Goal: Task Accomplishment & Management: Use online tool/utility

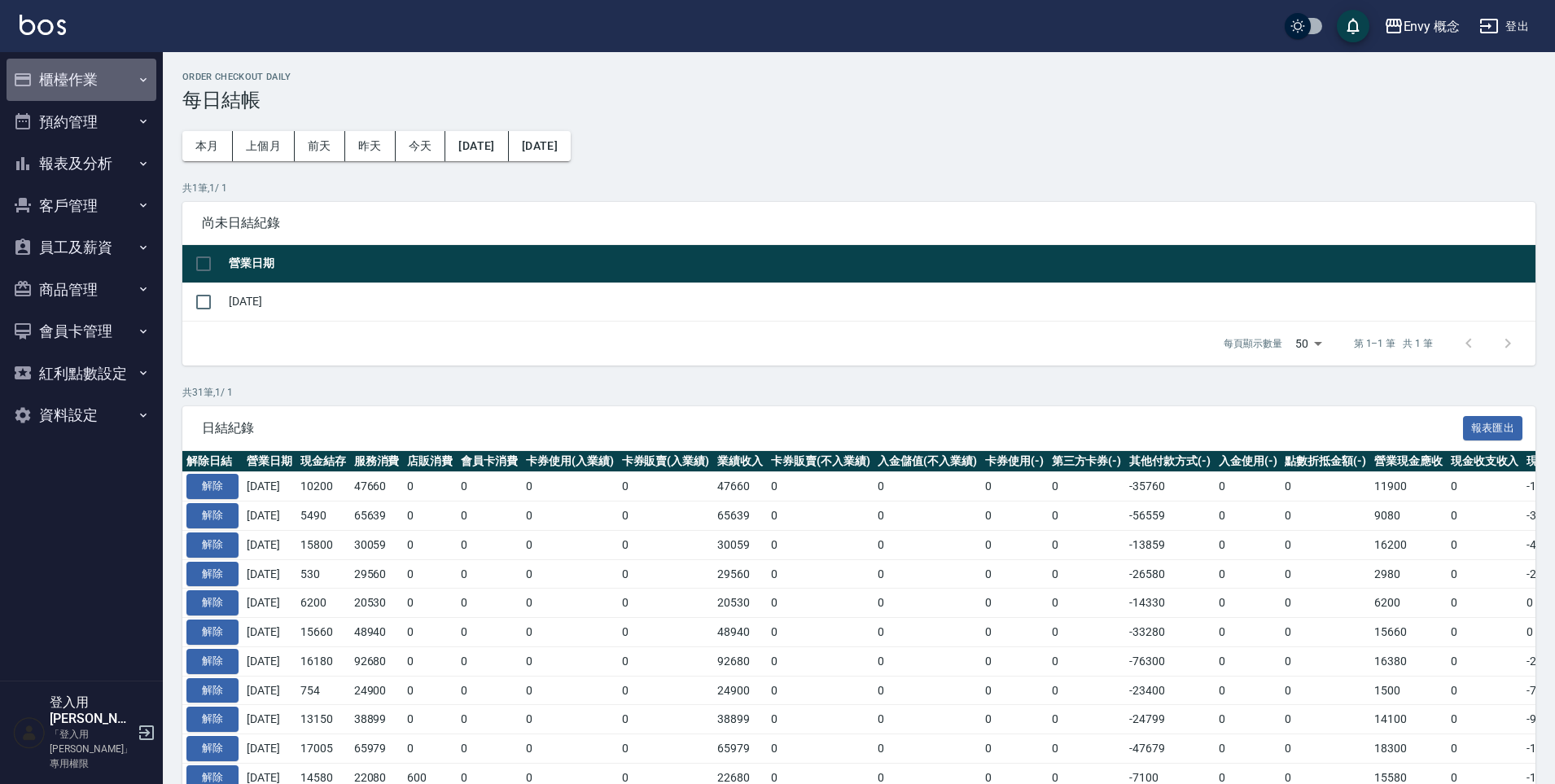
click at [88, 94] on button "櫃檯作業" at bounding box center [81, 80] width 150 height 42
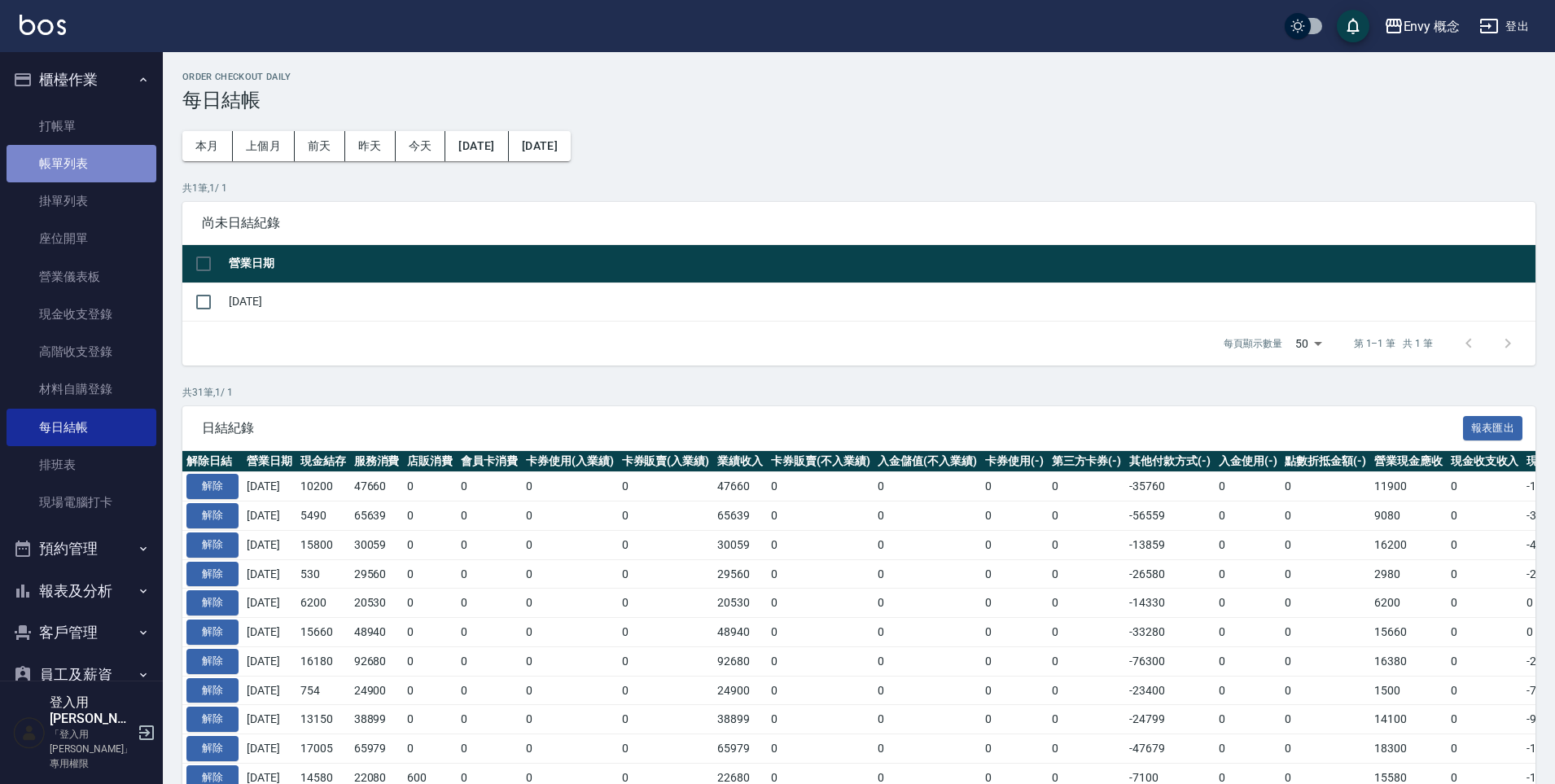
click at [101, 157] on link "帳單列表" at bounding box center [81, 163] width 150 height 37
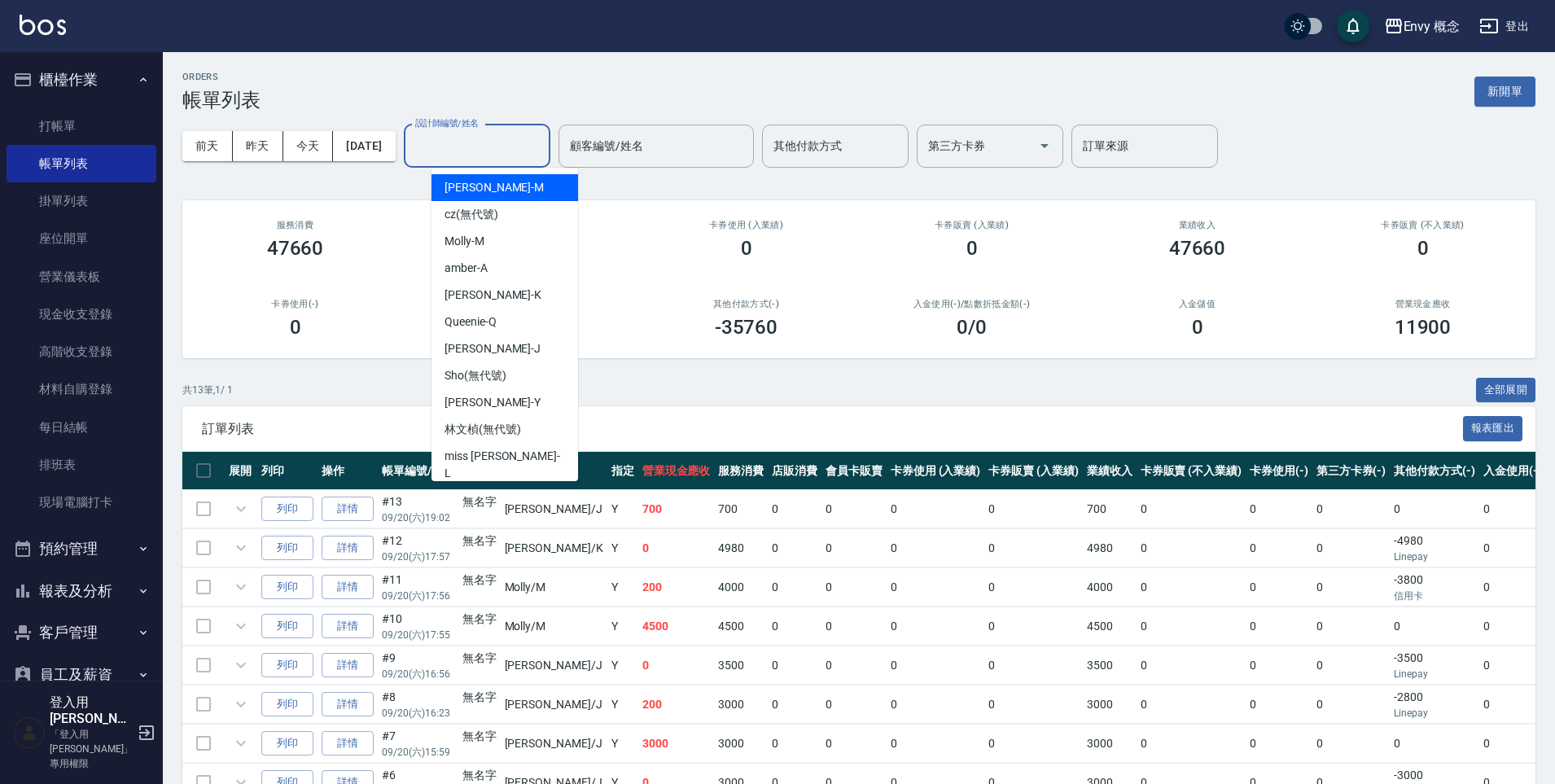
click at [489, 142] on div "設計師編號/姓名 設計師編號/姓名" at bounding box center [477, 146] width 146 height 43
click at [517, 252] on div "[PERSON_NAME]" at bounding box center [504, 241] width 146 height 27
type input "[PERSON_NAME]"
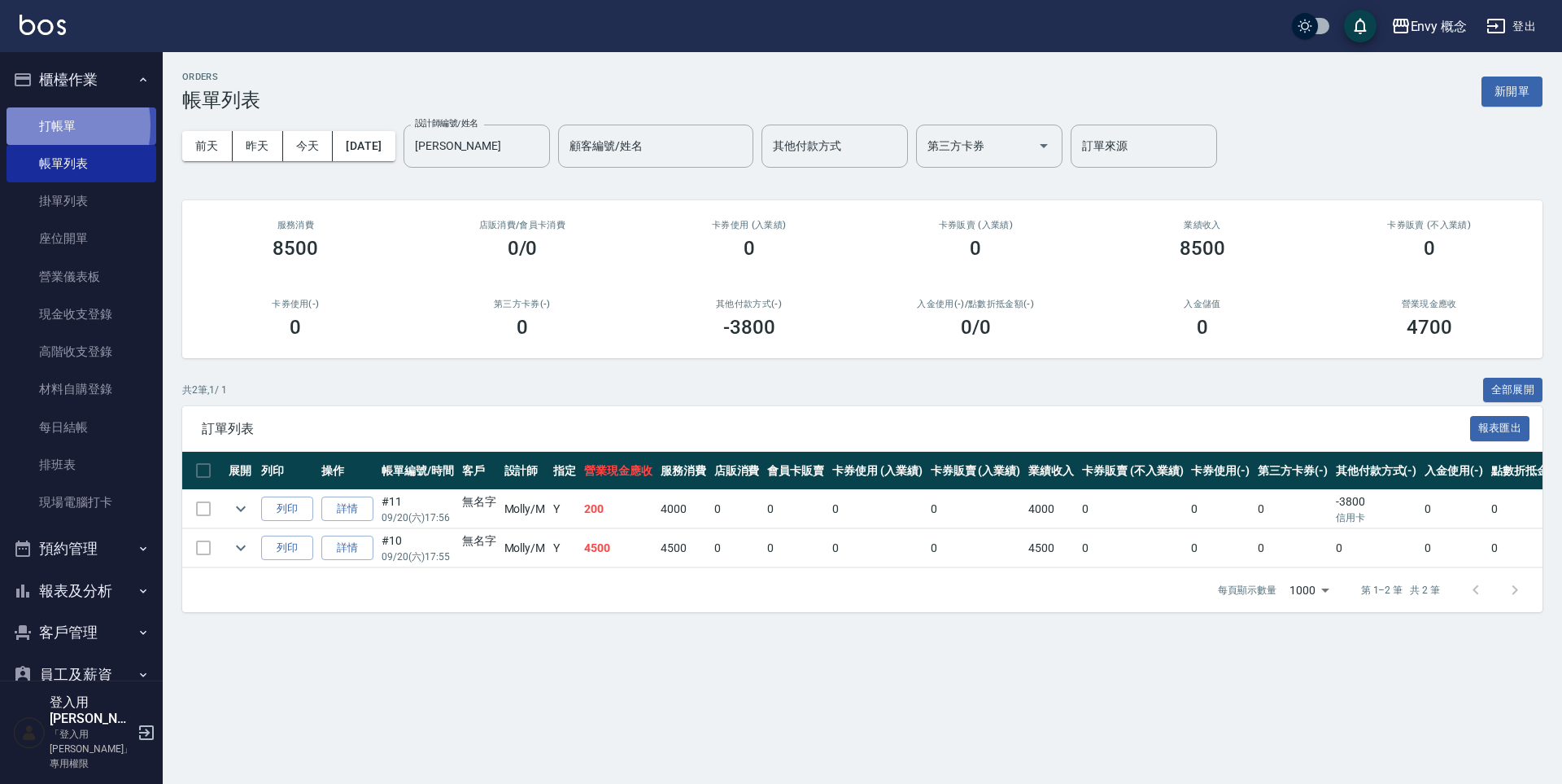
click at [34, 126] on link "打帳單" at bounding box center [81, 126] width 150 height 37
